Goal: Find specific page/section: Find specific page/section

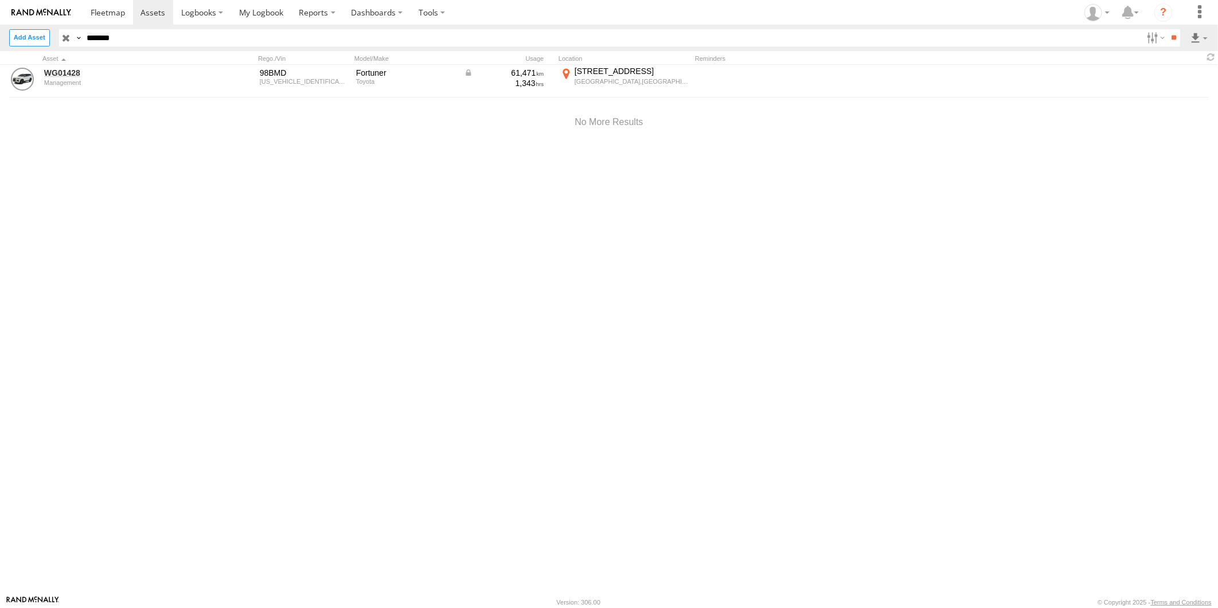
click at [436, 241] on div "WG01428 Management 98BMD MR0BA3FS401138944 Fortuner Toyota 61,471 1,343 460 Bea…" at bounding box center [609, 330] width 1218 height 530
click at [66, 36] on input "button" at bounding box center [66, 37] width 15 height 17
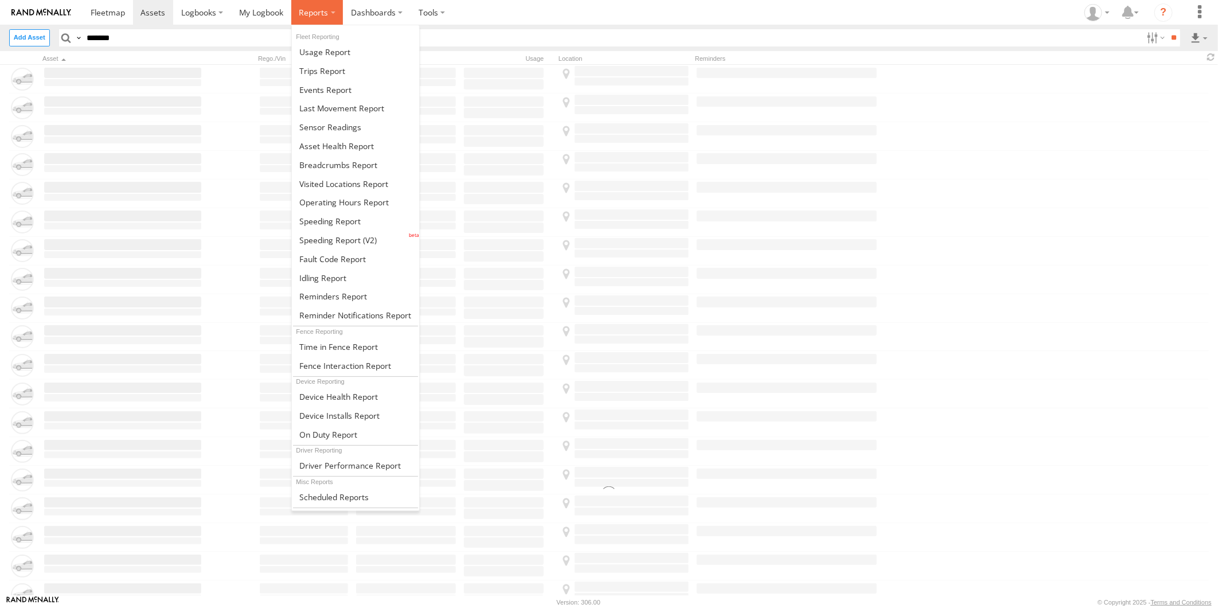
click at [312, 7] on span at bounding box center [313, 12] width 29 height 11
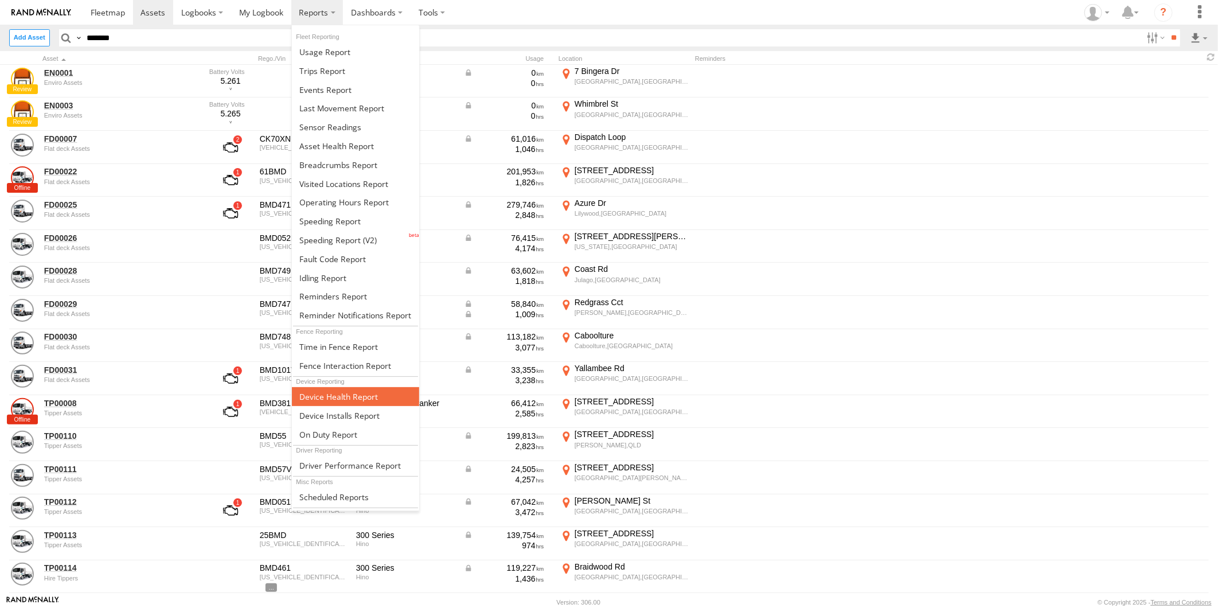
click at [340, 397] on span at bounding box center [338, 396] width 79 height 11
